Goal: Transaction & Acquisition: Obtain resource

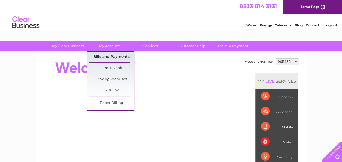
click at [109, 54] on link "Bills and Payments" at bounding box center [111, 56] width 45 height 11
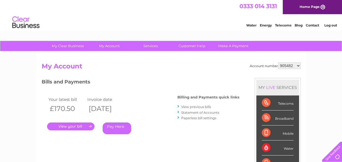
click at [79, 127] on link "." at bounding box center [70, 126] width 47 height 8
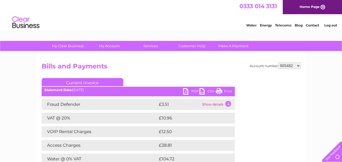
click at [194, 91] on link "PDF" at bounding box center [191, 92] width 16 height 8
click at [191, 91] on link "PDF" at bounding box center [191, 92] width 16 height 8
click at [285, 64] on select "905482 905484 923741 994537 1154086" at bounding box center [289, 65] width 23 height 7
select select "905484"
click at [279, 62] on select "905482 905484 923741 994537 1154086" at bounding box center [289, 65] width 23 height 7
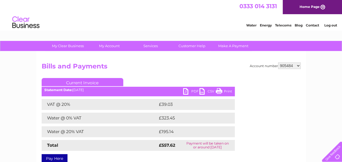
click at [190, 90] on link "PDF" at bounding box center [191, 92] width 16 height 8
click at [295, 64] on select "905482 905484 923741 994537 1154086" at bounding box center [289, 65] width 23 height 7
select select "923741"
click at [279, 62] on select "905482 905484 923741 994537 1154086" at bounding box center [289, 65] width 23 height 7
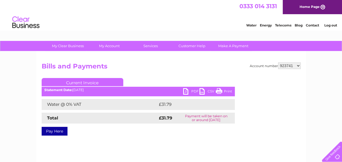
click at [192, 88] on link "PDF" at bounding box center [191, 92] width 16 height 8
click at [292, 66] on select "905482 905484 923741 994537 1154086" at bounding box center [289, 65] width 23 height 7
select select "994537"
click at [279, 62] on select "905482 905484 923741 994537 1154086" at bounding box center [289, 65] width 23 height 7
click at [188, 91] on link "PDF" at bounding box center [191, 92] width 16 height 8
